Goal: Task Accomplishment & Management: Understand process/instructions

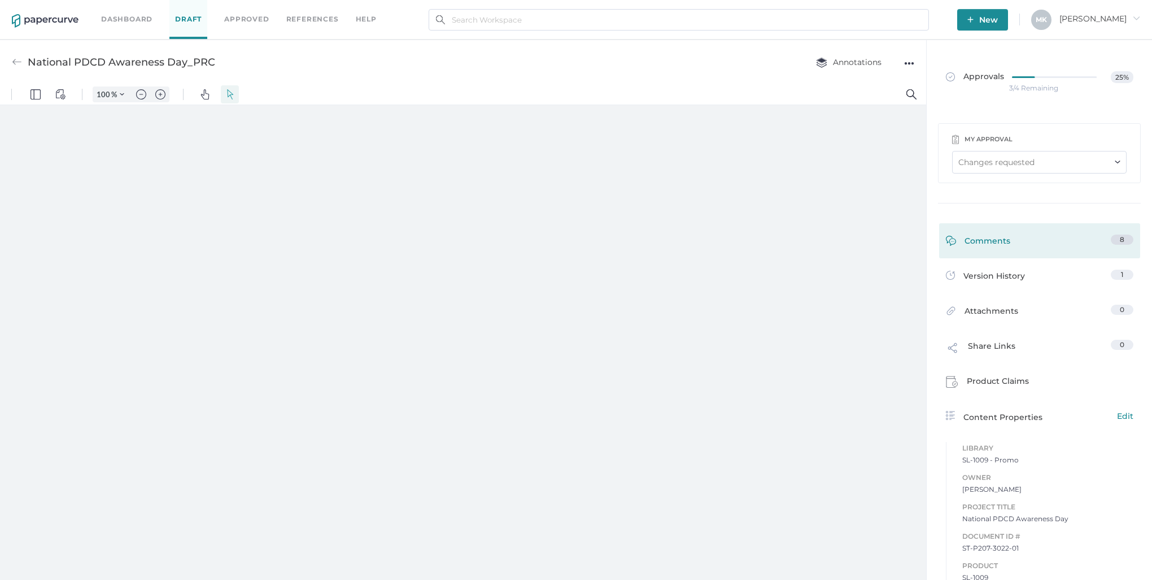
type input "125"
click at [1047, 236] on link "Comments 8" at bounding box center [1040, 243] width 188 height 18
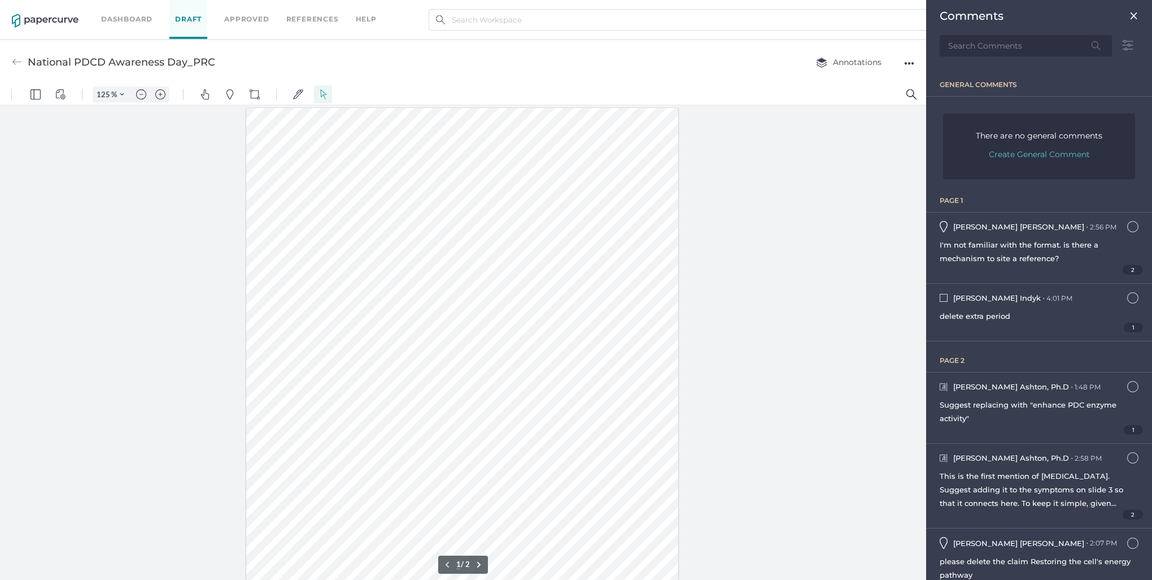
scroll to position [5, 0]
click at [1091, 265] on div "2" at bounding box center [1039, 270] width 199 height 10
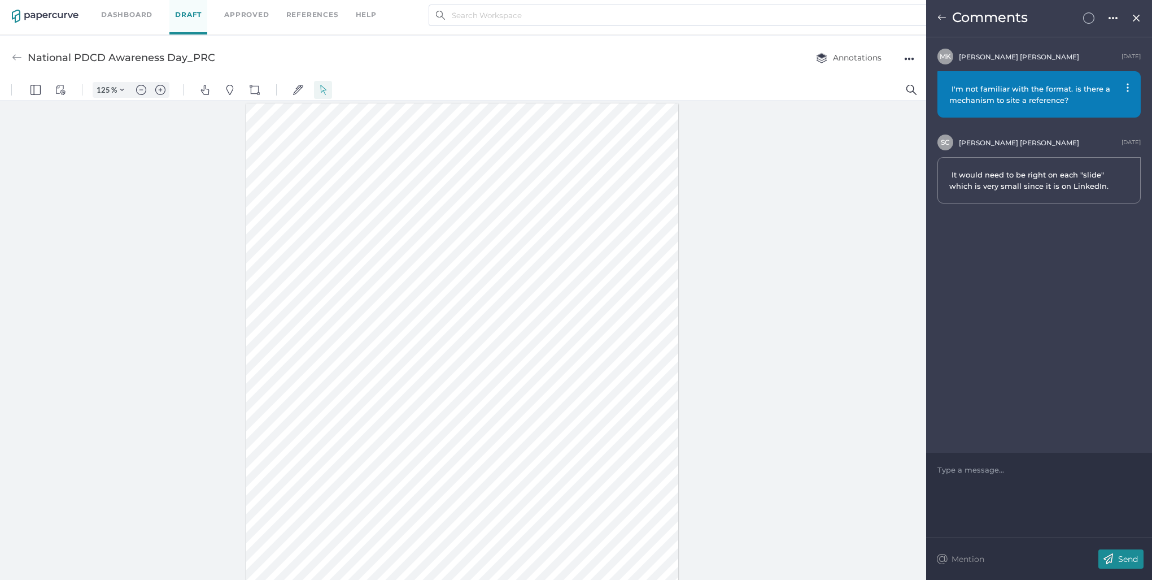
click at [1140, 16] on img at bounding box center [1137, 18] width 10 height 9
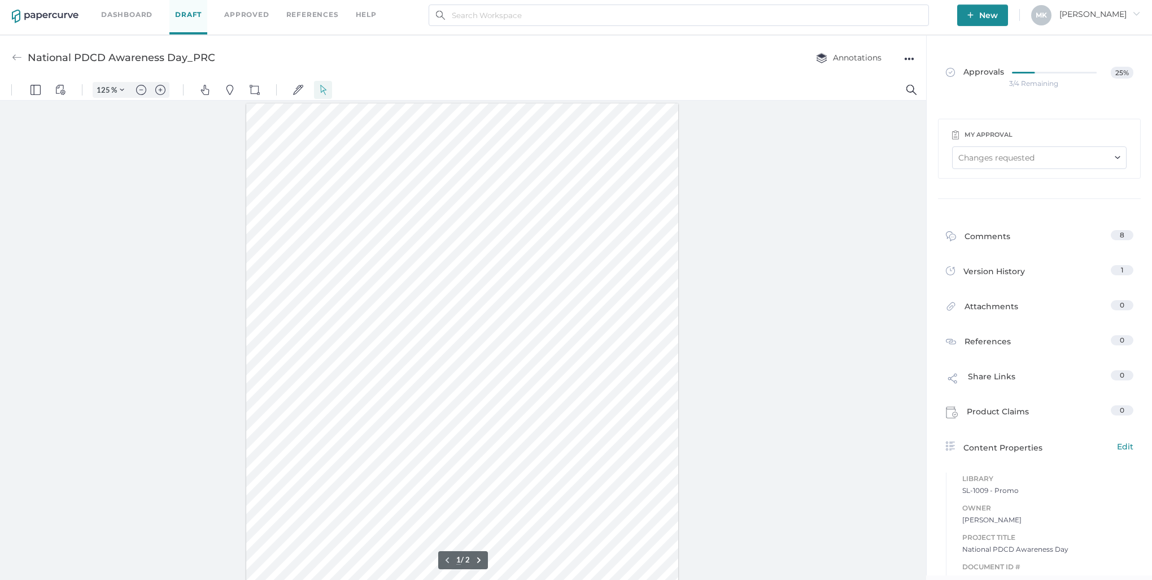
scroll to position [113, 0]
click at [463, 393] on div at bounding box center [462, 269] width 432 height 559
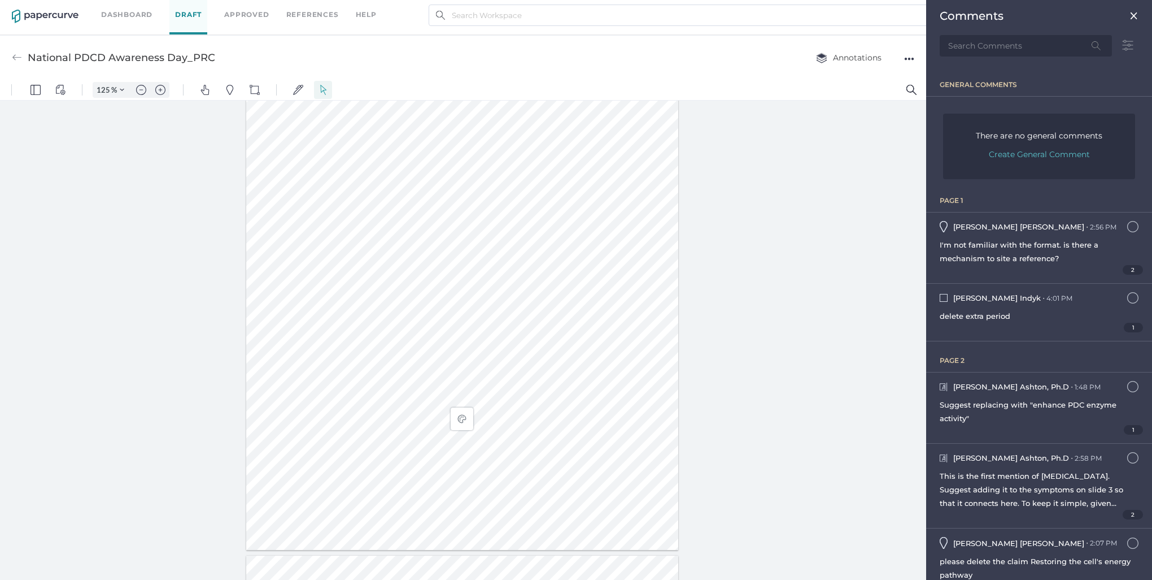
click at [728, 330] on div at bounding box center [463, 341] width 926 height 480
click at [315, 267] on div at bounding box center [462, 382] width 432 height 559
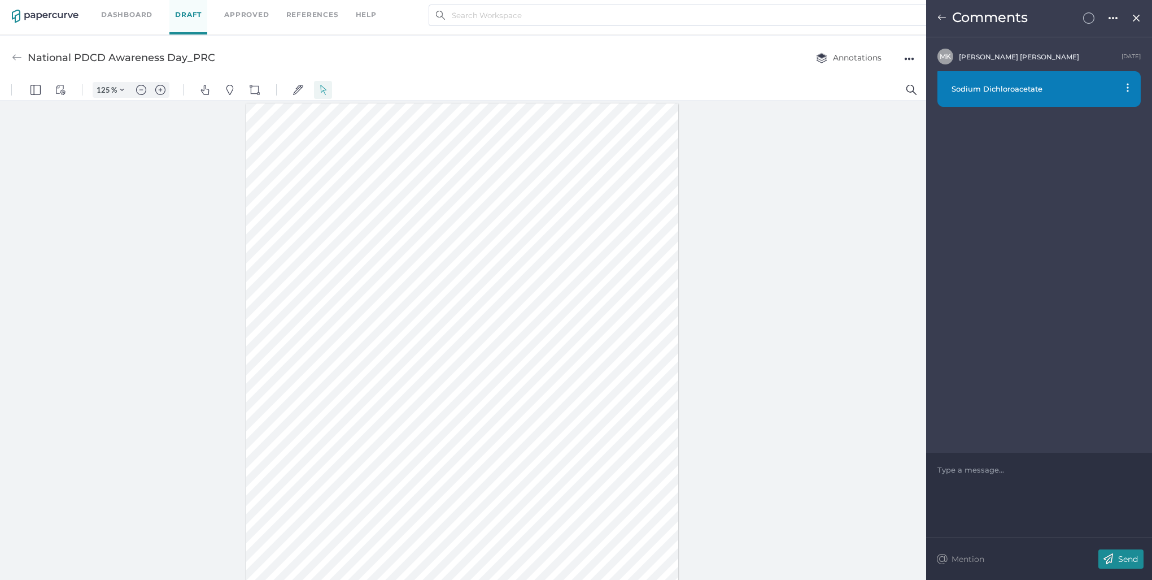
click at [1136, 12] on span at bounding box center [1136, 15] width 9 height 9
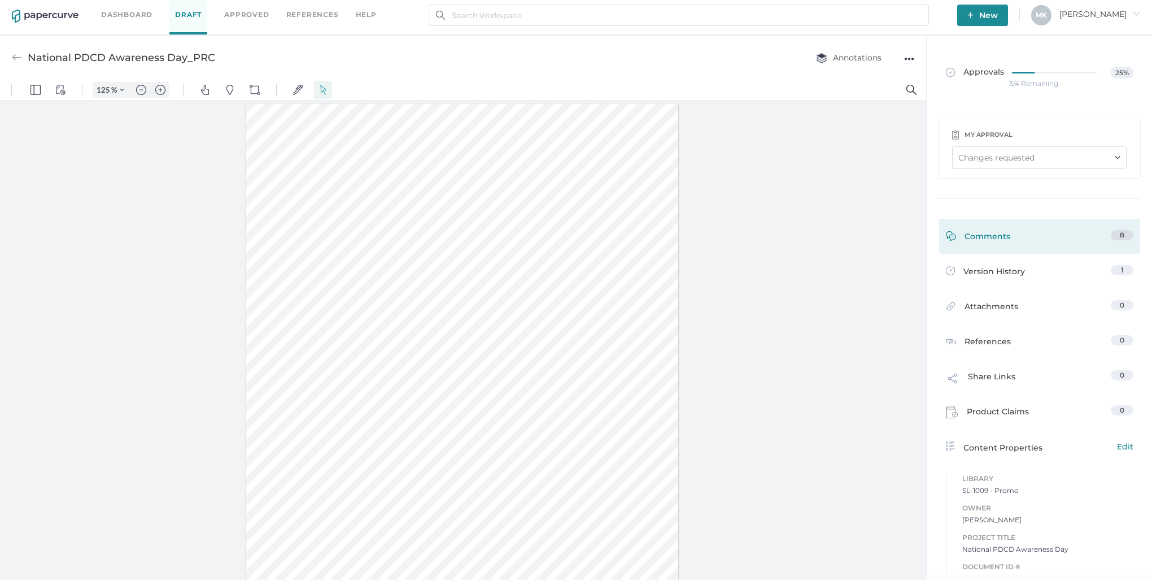
click at [1007, 246] on link "Comments 8" at bounding box center [1040, 239] width 188 height 18
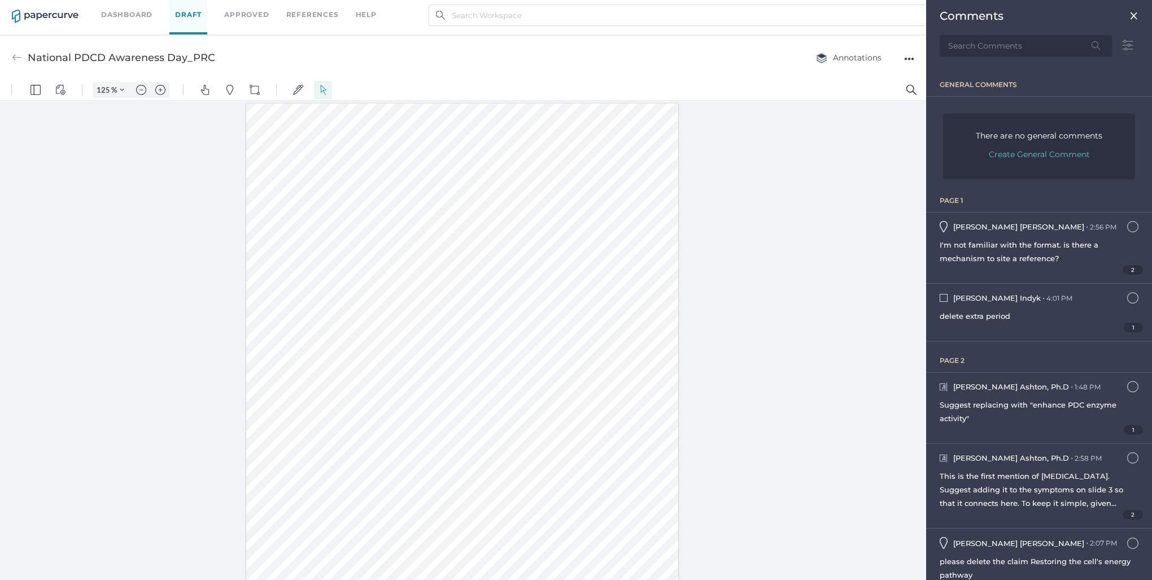
click at [1130, 13] on img at bounding box center [1134, 15] width 9 height 9
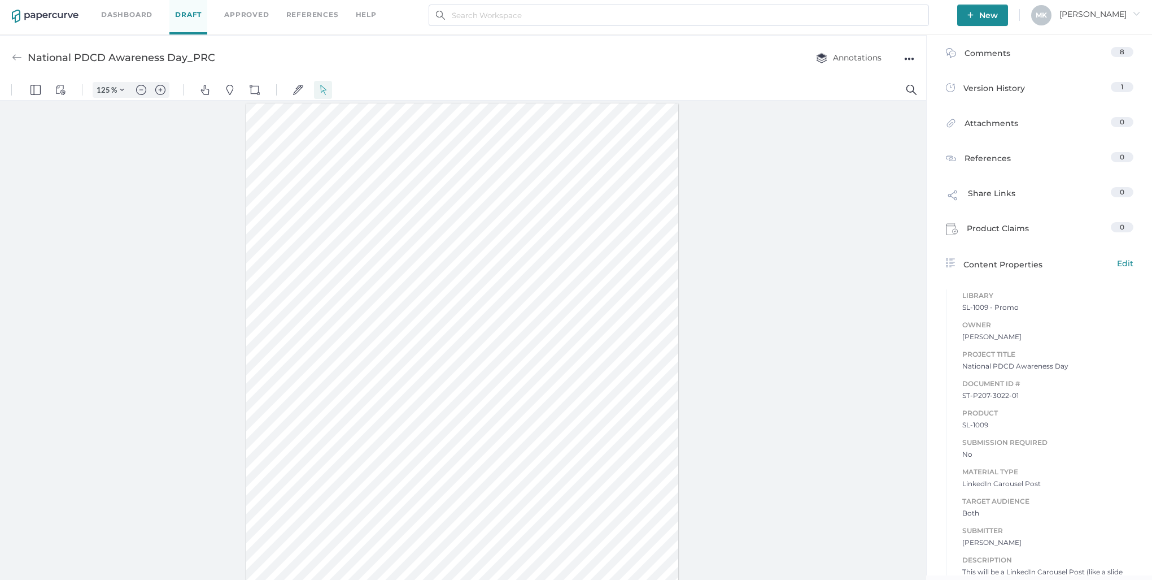
scroll to position [226, 0]
type input "1"
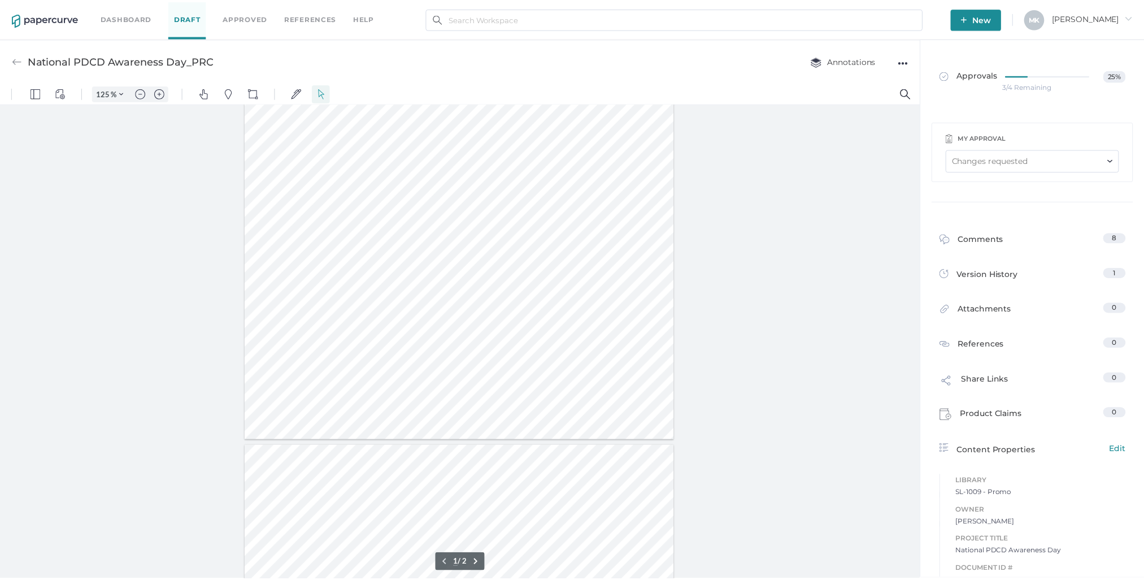
scroll to position [0, 0]
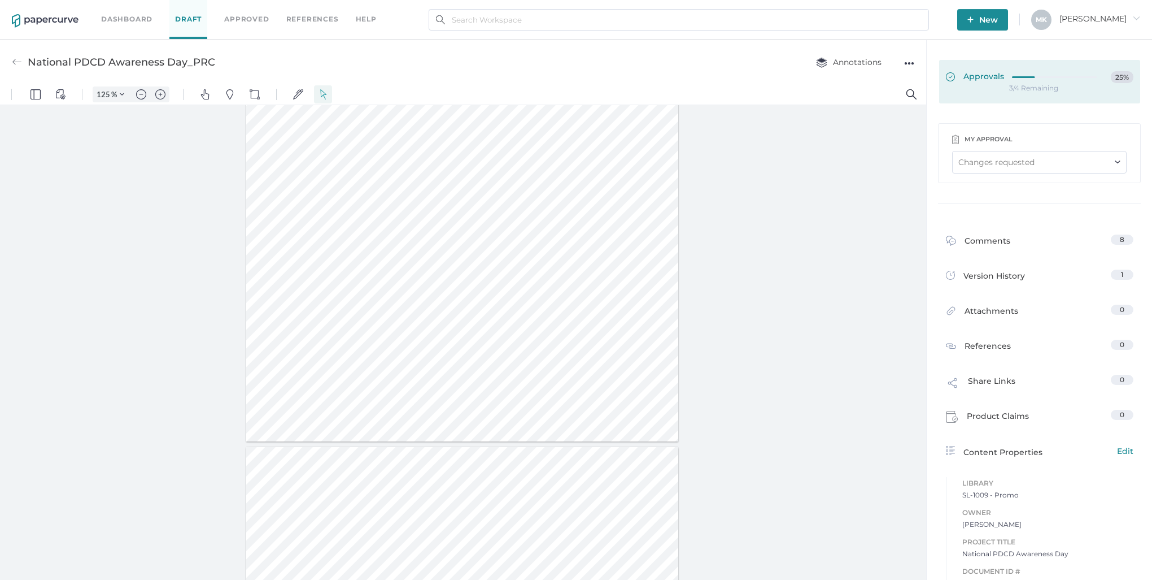
click at [970, 74] on span "Approvals" at bounding box center [975, 77] width 58 height 12
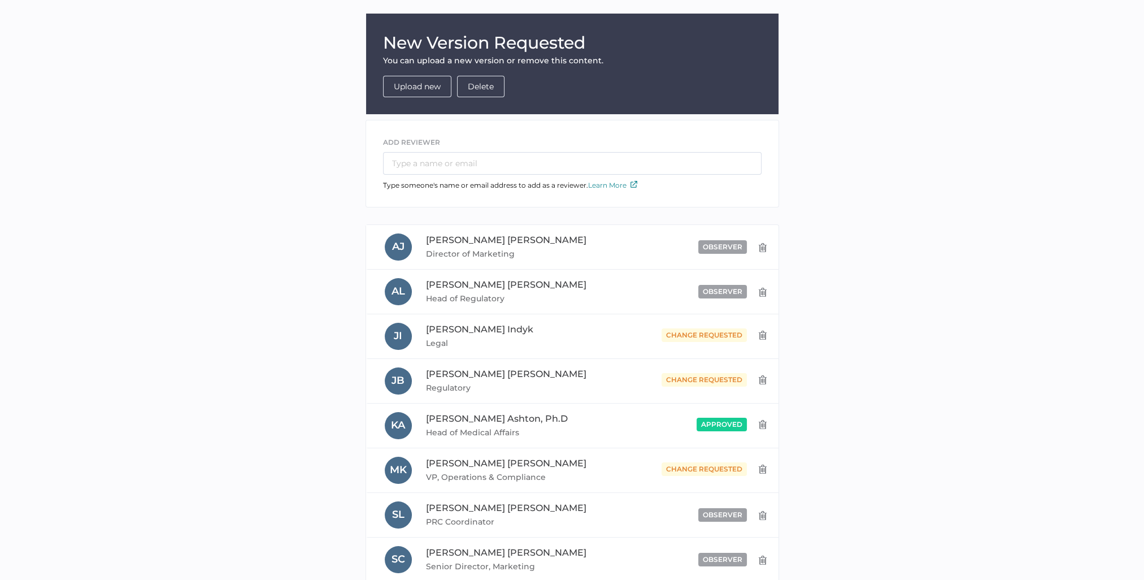
scroll to position [113, 0]
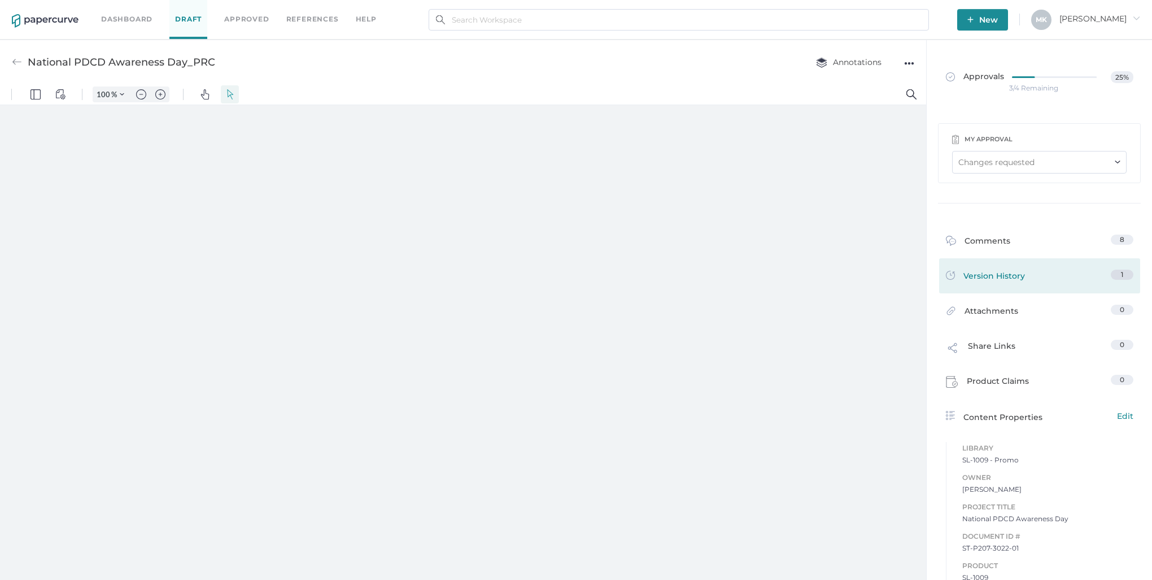
type input "125"
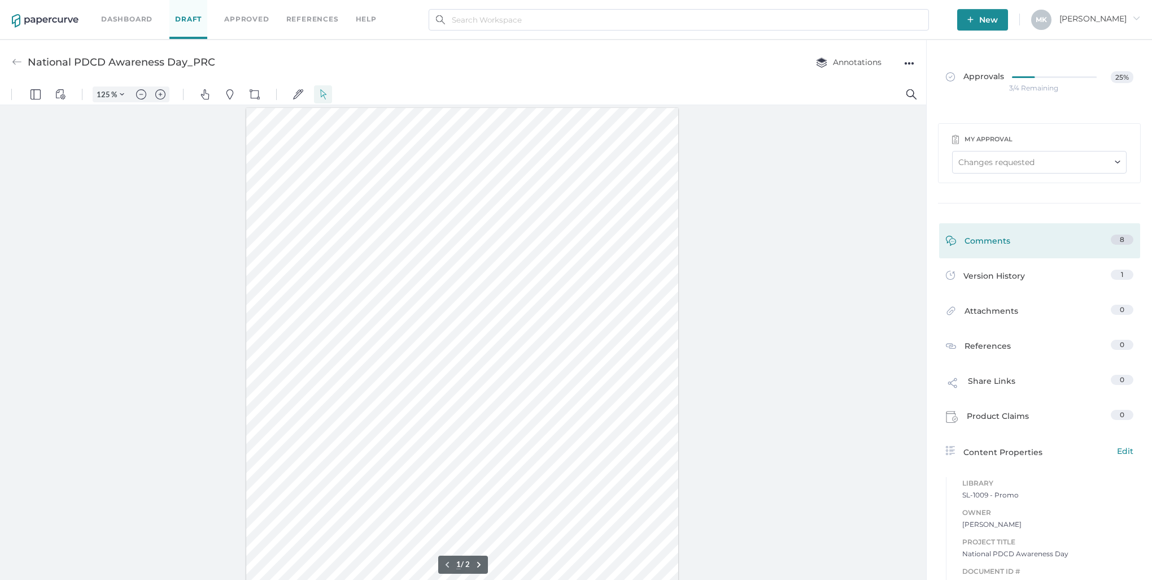
click at [1026, 256] on div "Comments 8" at bounding box center [1039, 240] width 201 height 35
click at [983, 247] on div "Comments" at bounding box center [978, 243] width 64 height 18
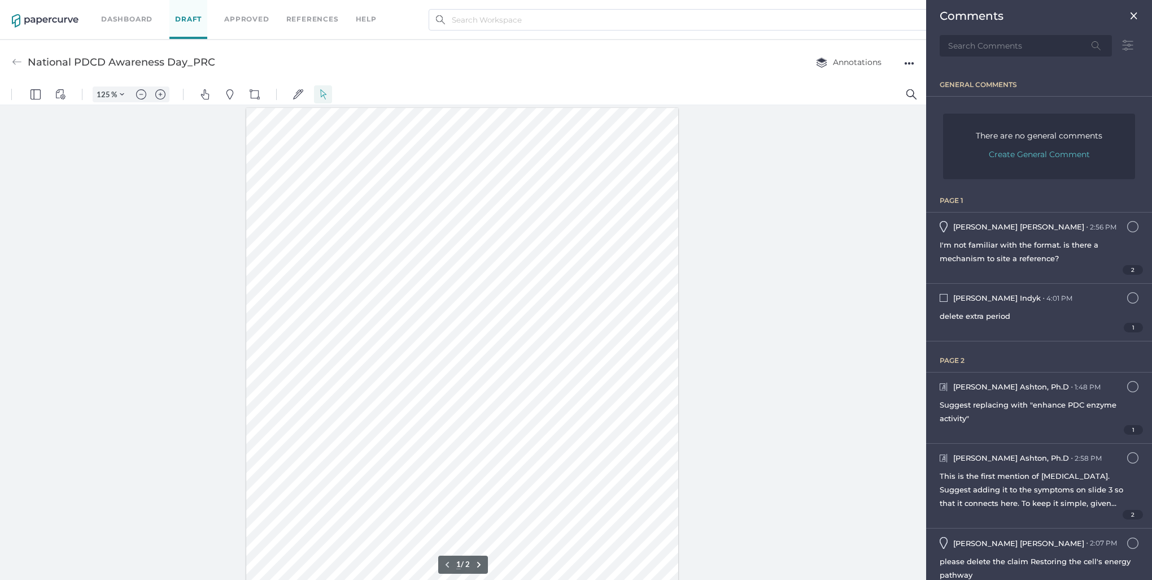
click at [1130, 11] on div "Comments" at bounding box center [1039, 33] width 217 height 66
drag, startPoint x: 1130, startPoint y: 95, endPoint x: 924, endPoint y: 143, distance: 211.7
click at [914, 155] on div at bounding box center [463, 345] width 926 height 480
click at [1130, 12] on img at bounding box center [1134, 15] width 9 height 9
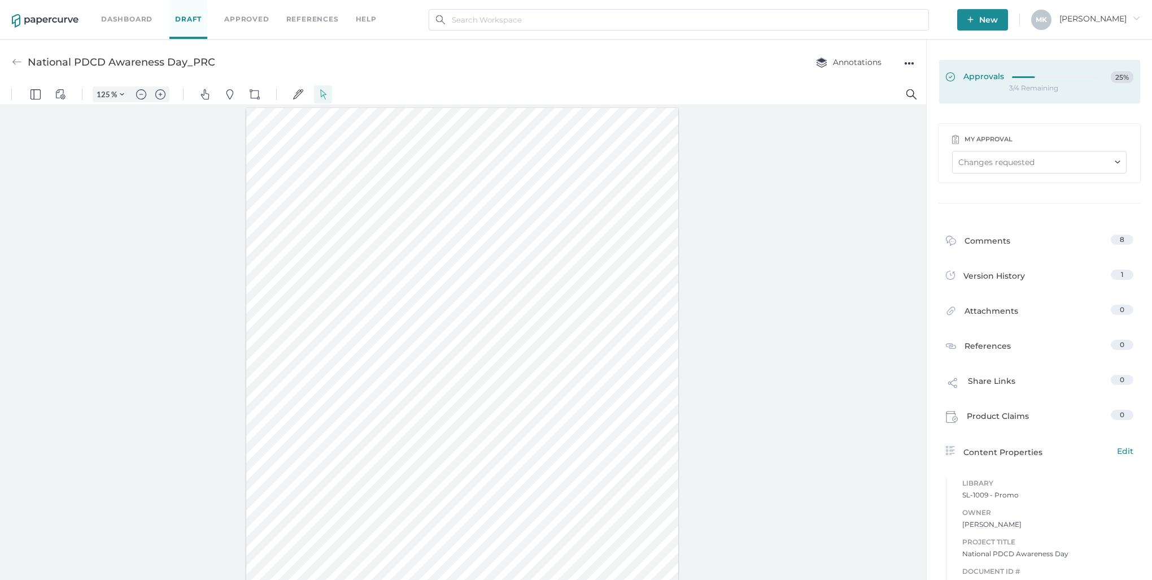
click at [981, 77] on span "Approvals" at bounding box center [975, 77] width 58 height 12
